Goal: Find specific page/section: Find specific page/section

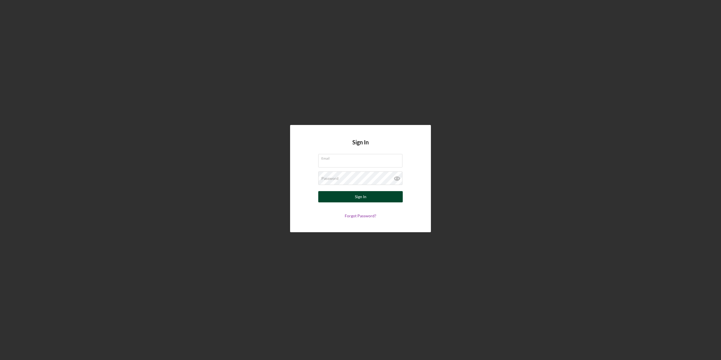
type input "[PERSON_NAME][EMAIL_ADDRESS][PERSON_NAME][DOMAIN_NAME]"
click at [366, 197] on div "Sign In" at bounding box center [361, 196] width 12 height 11
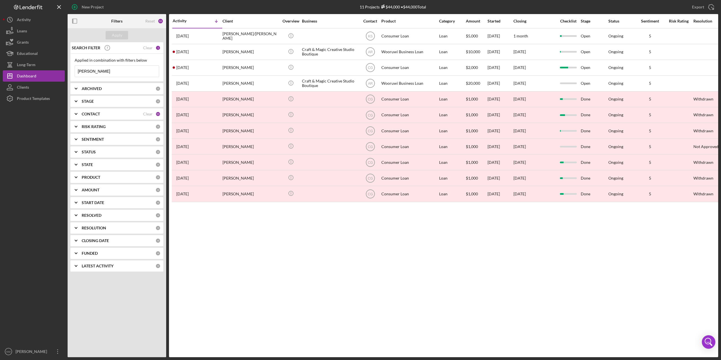
click at [107, 71] on input "[PERSON_NAME]" at bounding box center [117, 71] width 84 height 11
click at [107, 72] on input "[PERSON_NAME]" at bounding box center [117, 71] width 84 height 11
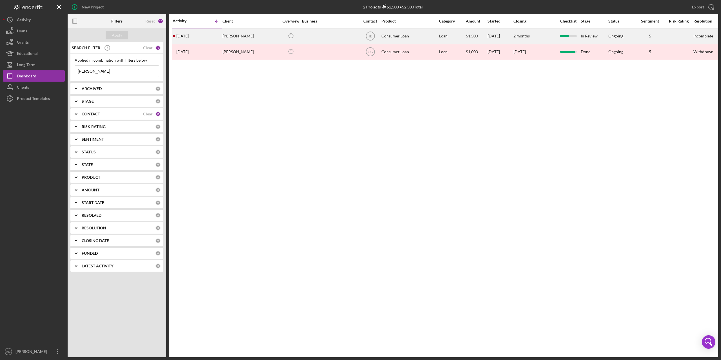
type input "[PERSON_NAME]"
click at [235, 39] on div "[PERSON_NAME]" at bounding box center [250, 36] width 56 height 15
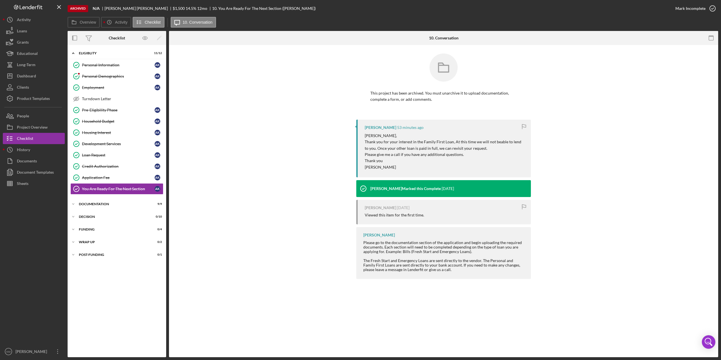
click at [229, 235] on div "[PERSON_NAME] 53 minutes ago [PERSON_NAME], Thank you for your interest in the …" at bounding box center [443, 201] width 532 height 162
